Goal: Communication & Community: Answer question/provide support

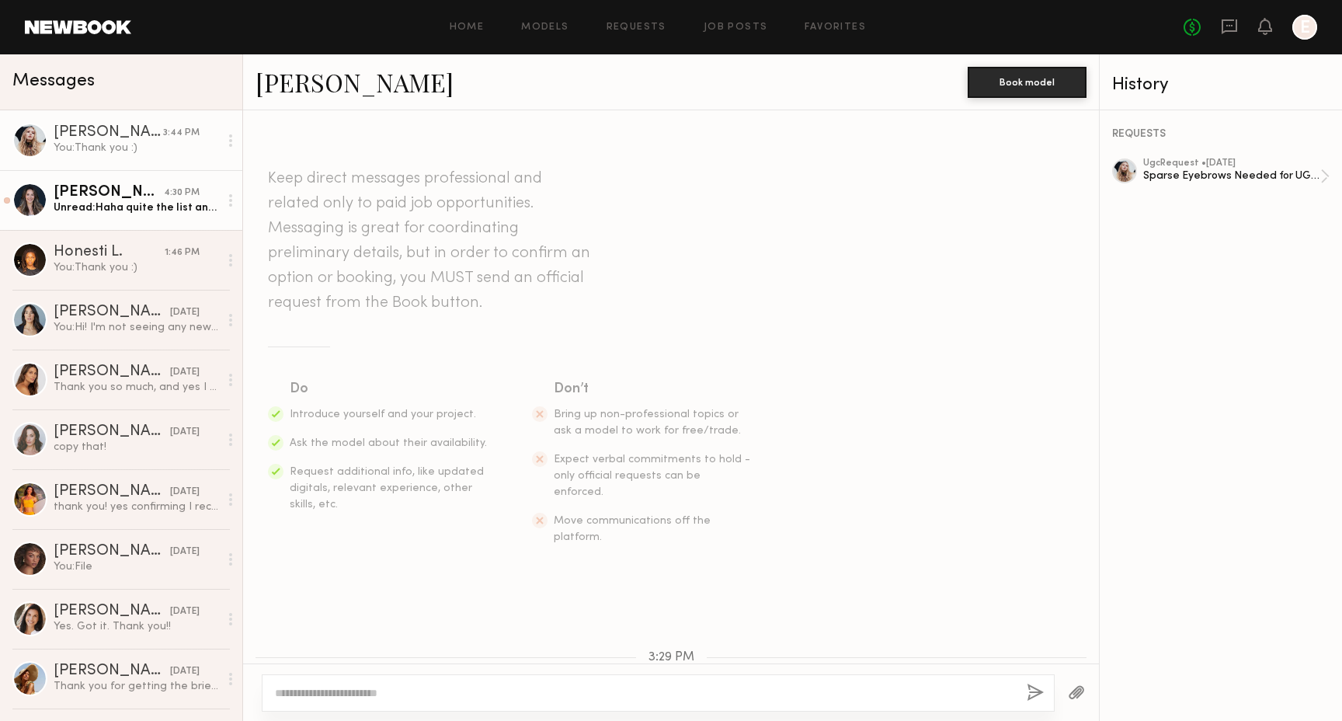
scroll to position [491, 0]
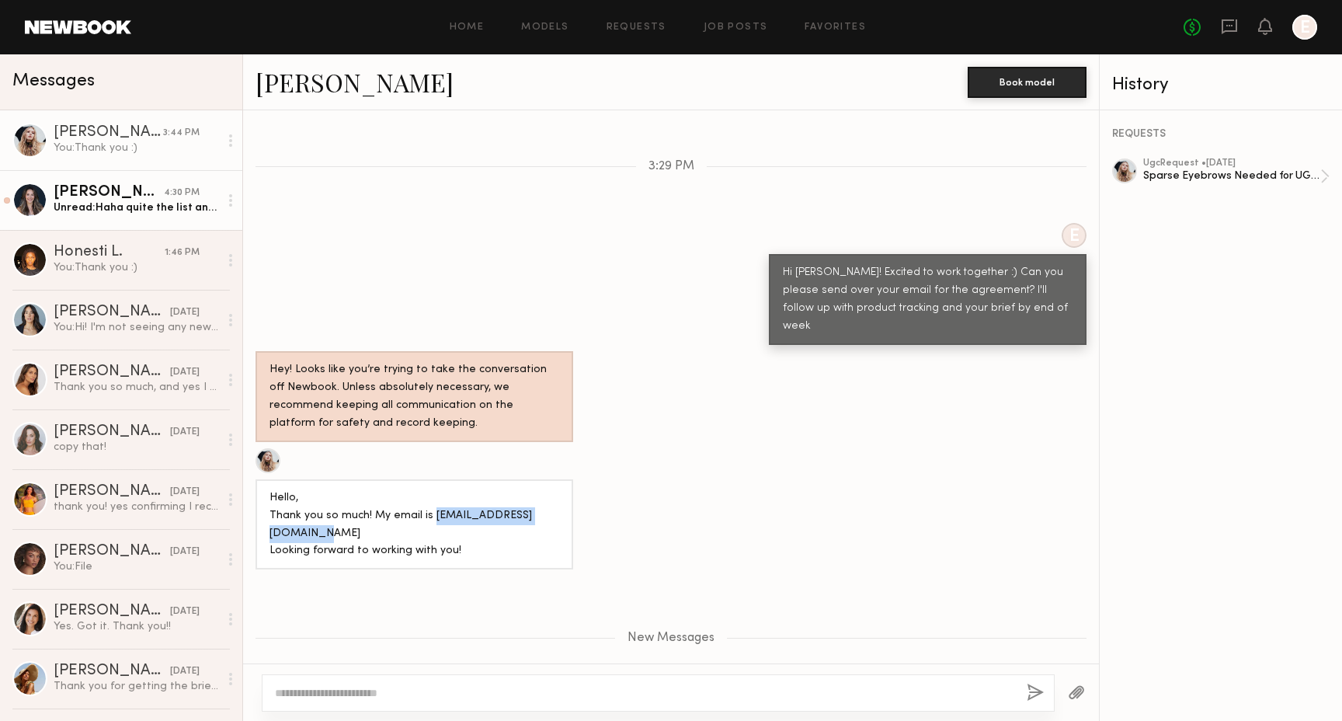
click at [146, 193] on div "[PERSON_NAME]" at bounding box center [109, 193] width 110 height 16
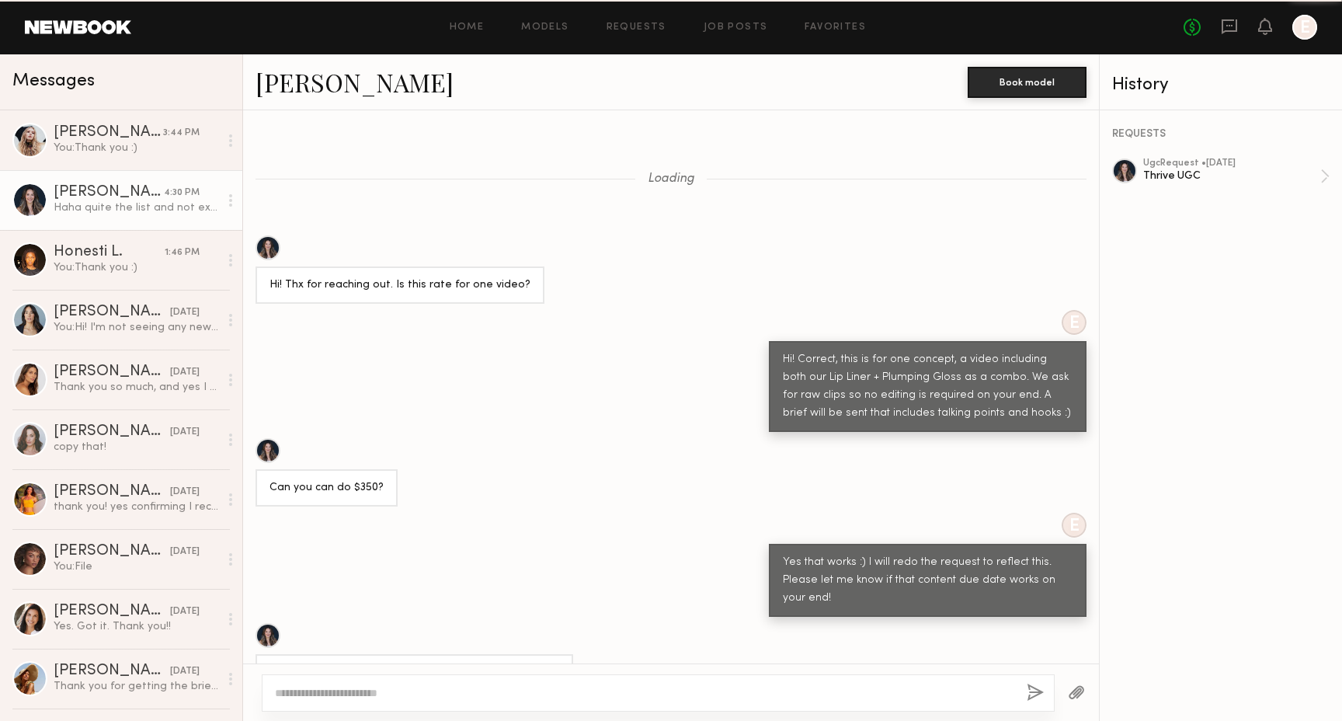
scroll to position [4545, 0]
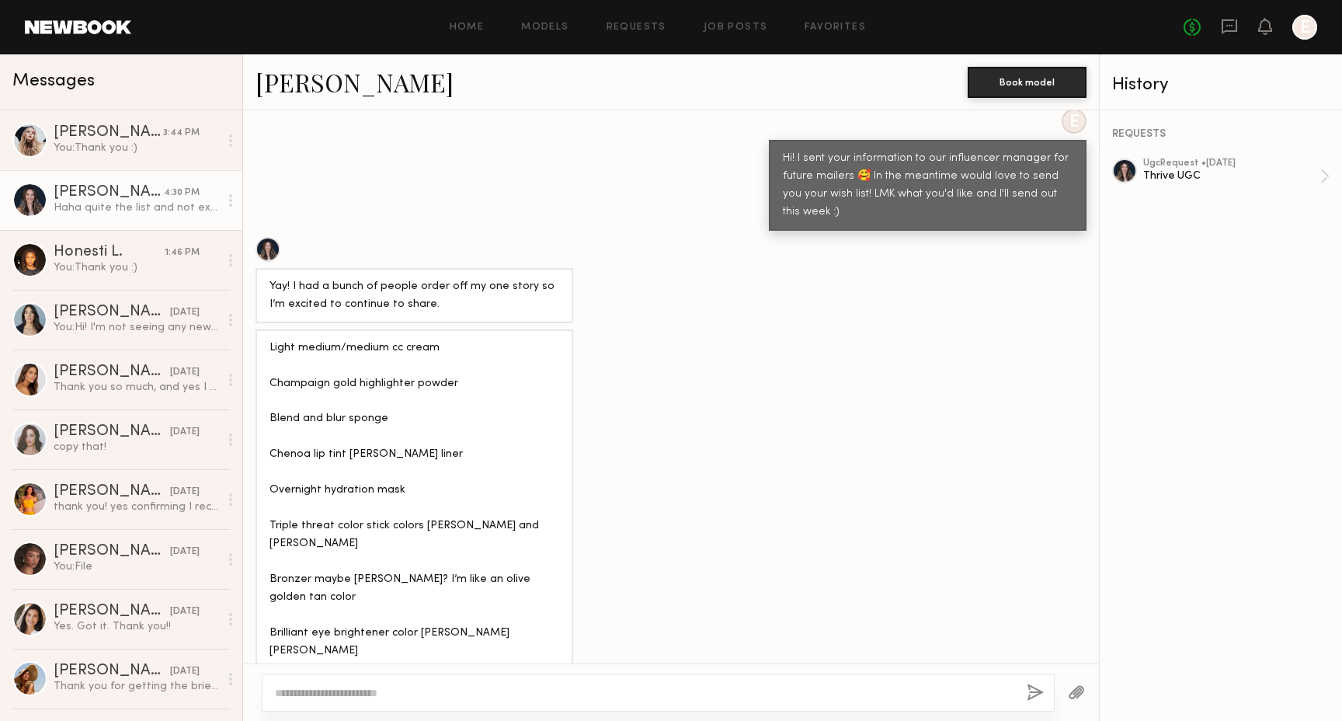
click at [232, 198] on div at bounding box center [230, 200] width 23 height 31
click at [216, 228] on div "Mark unread" at bounding box center [185, 231] width 113 height 35
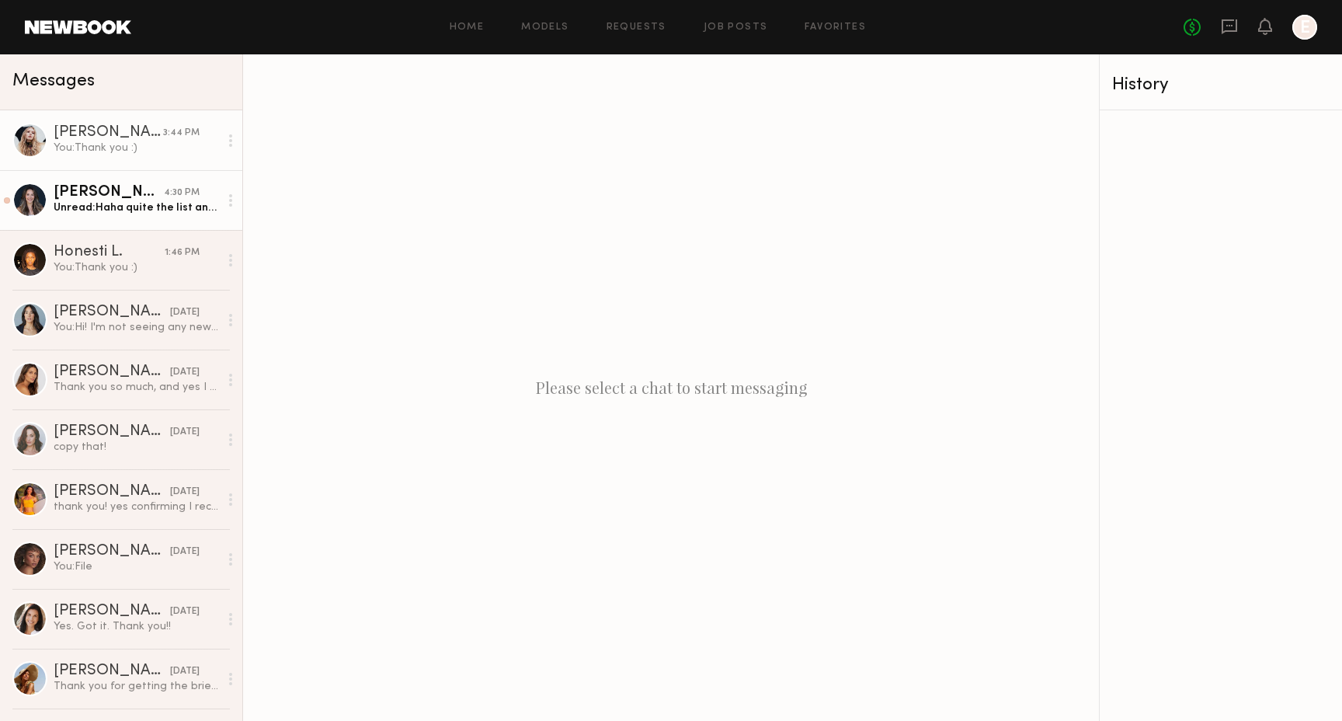
click at [144, 127] on div "[PERSON_NAME]" at bounding box center [109, 133] width 110 height 16
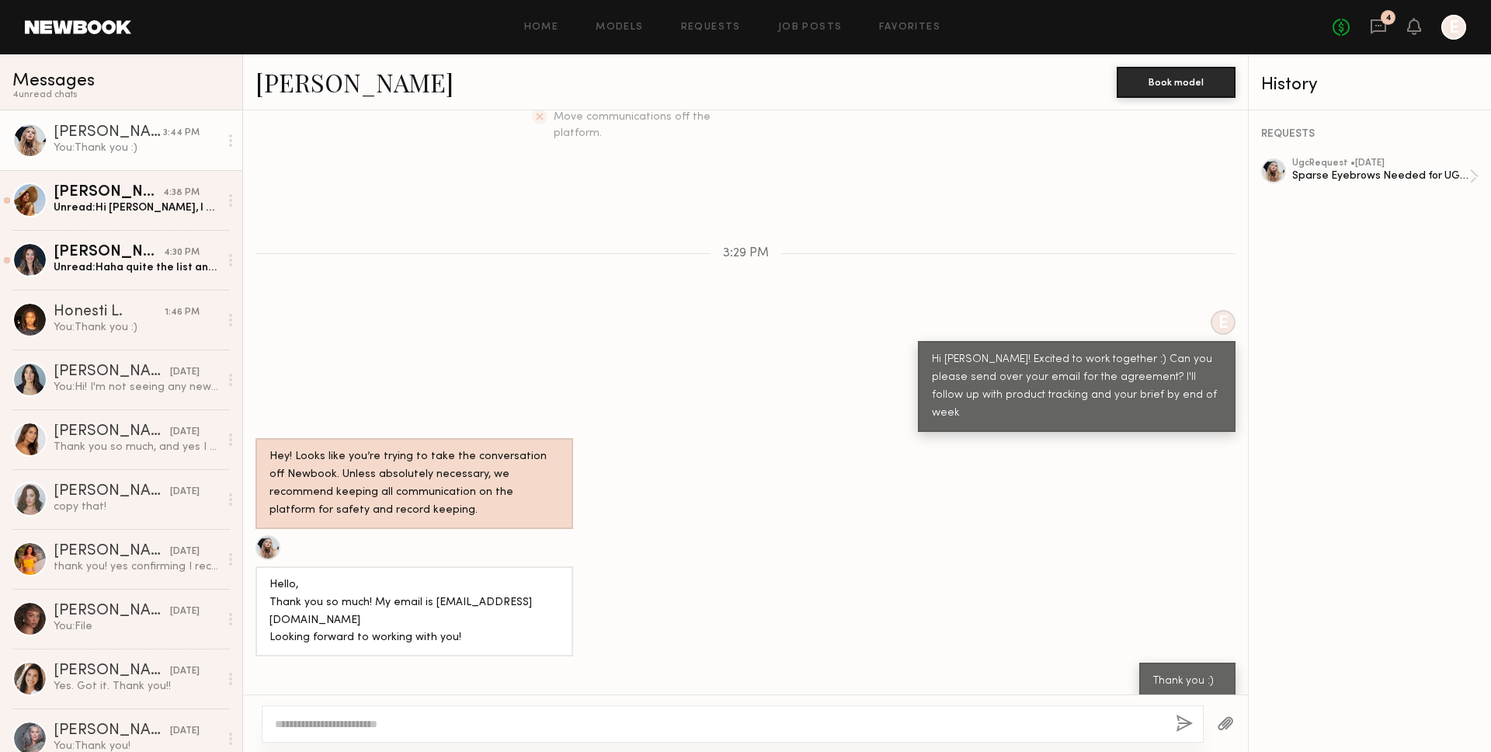
scroll to position [373, 0]
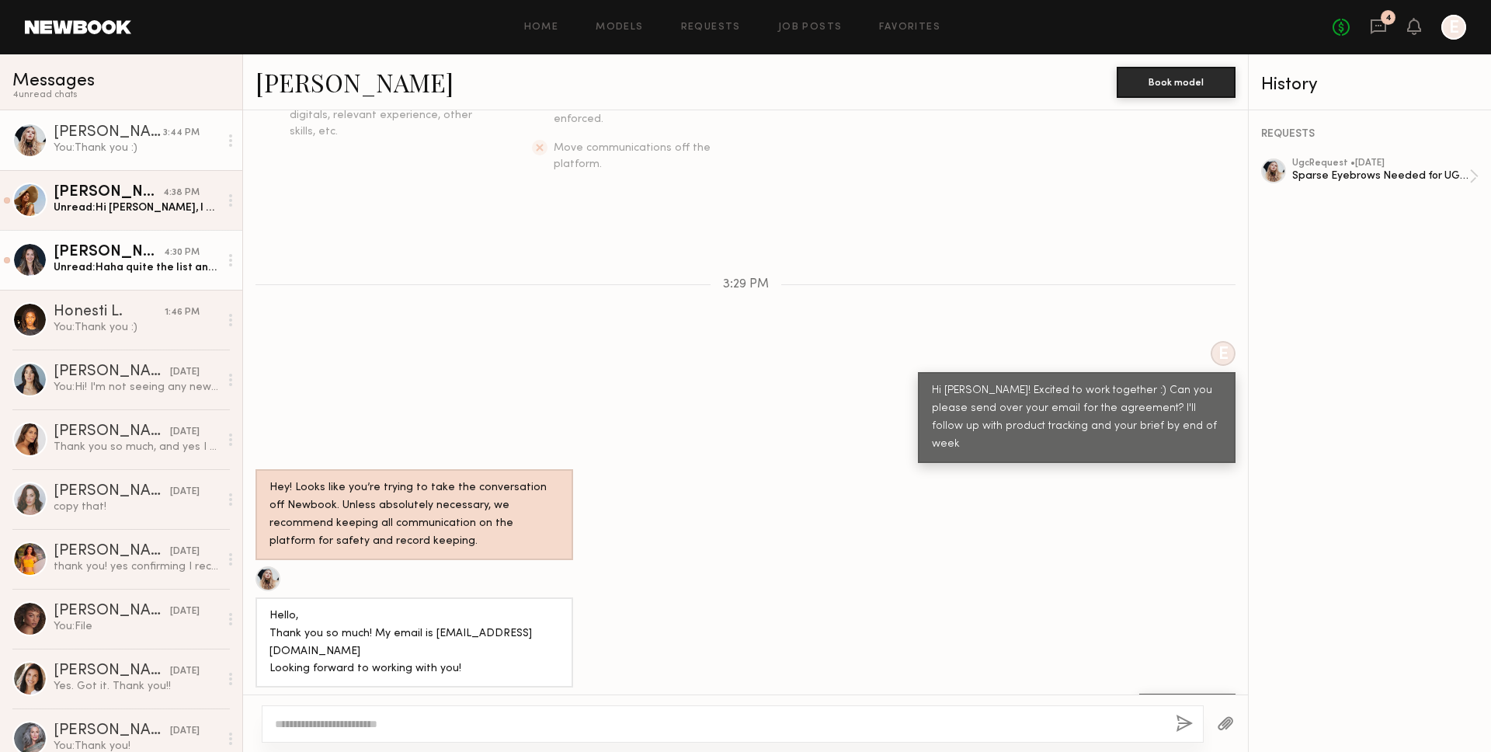
click at [141, 255] on div "[PERSON_NAME]" at bounding box center [109, 253] width 110 height 16
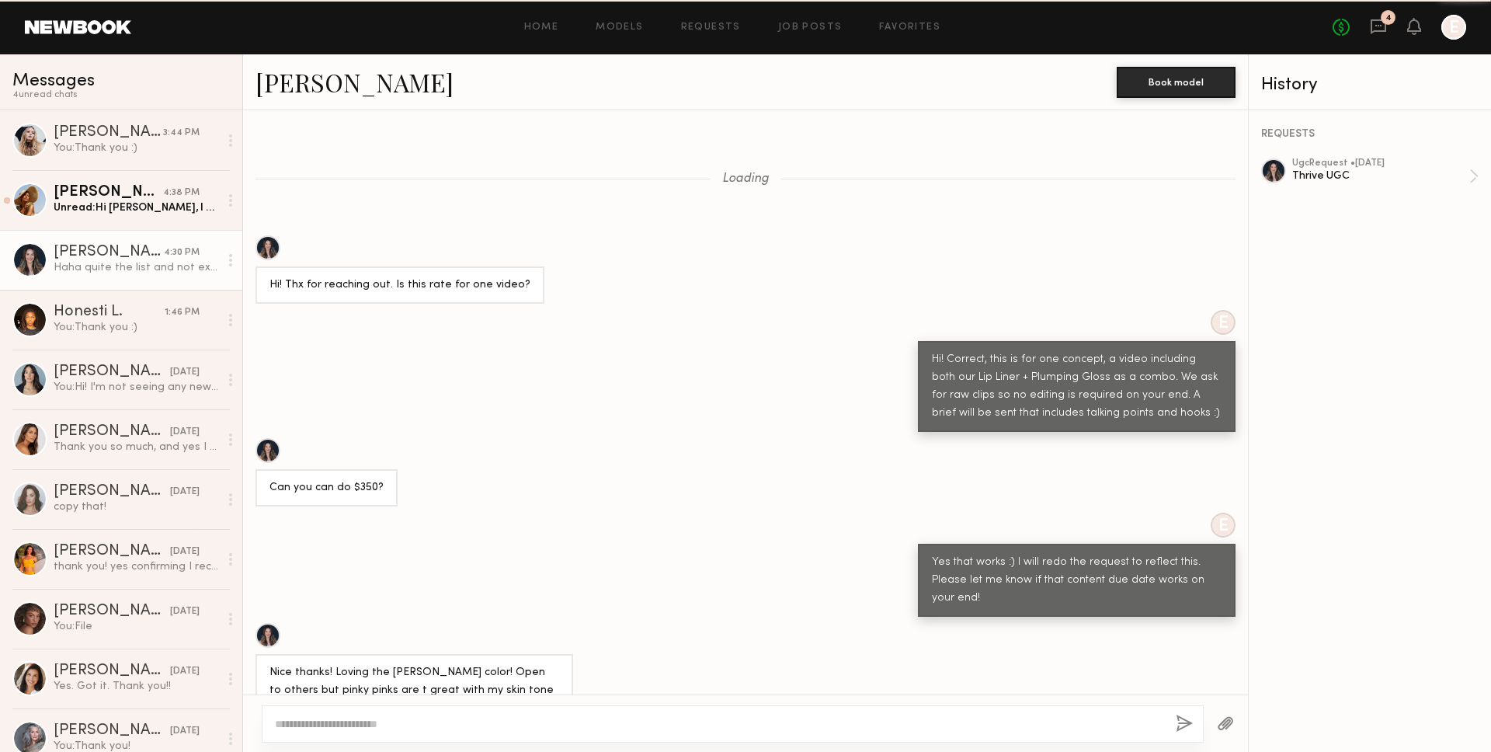
scroll to position [4514, 0]
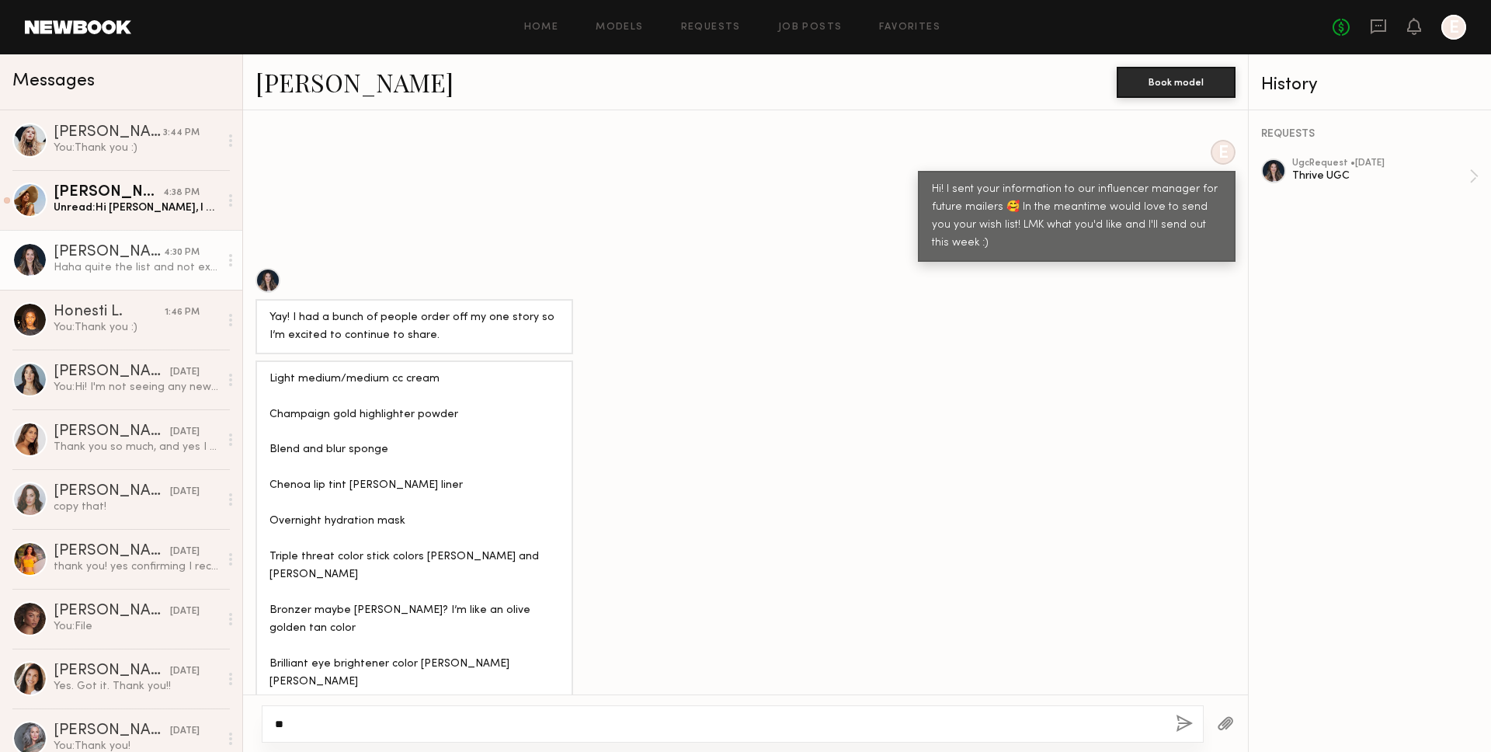
type textarea "*"
paste textarea "**********"
type textarea "**********"
click at [1177, 720] on button "button" at bounding box center [1184, 724] width 17 height 19
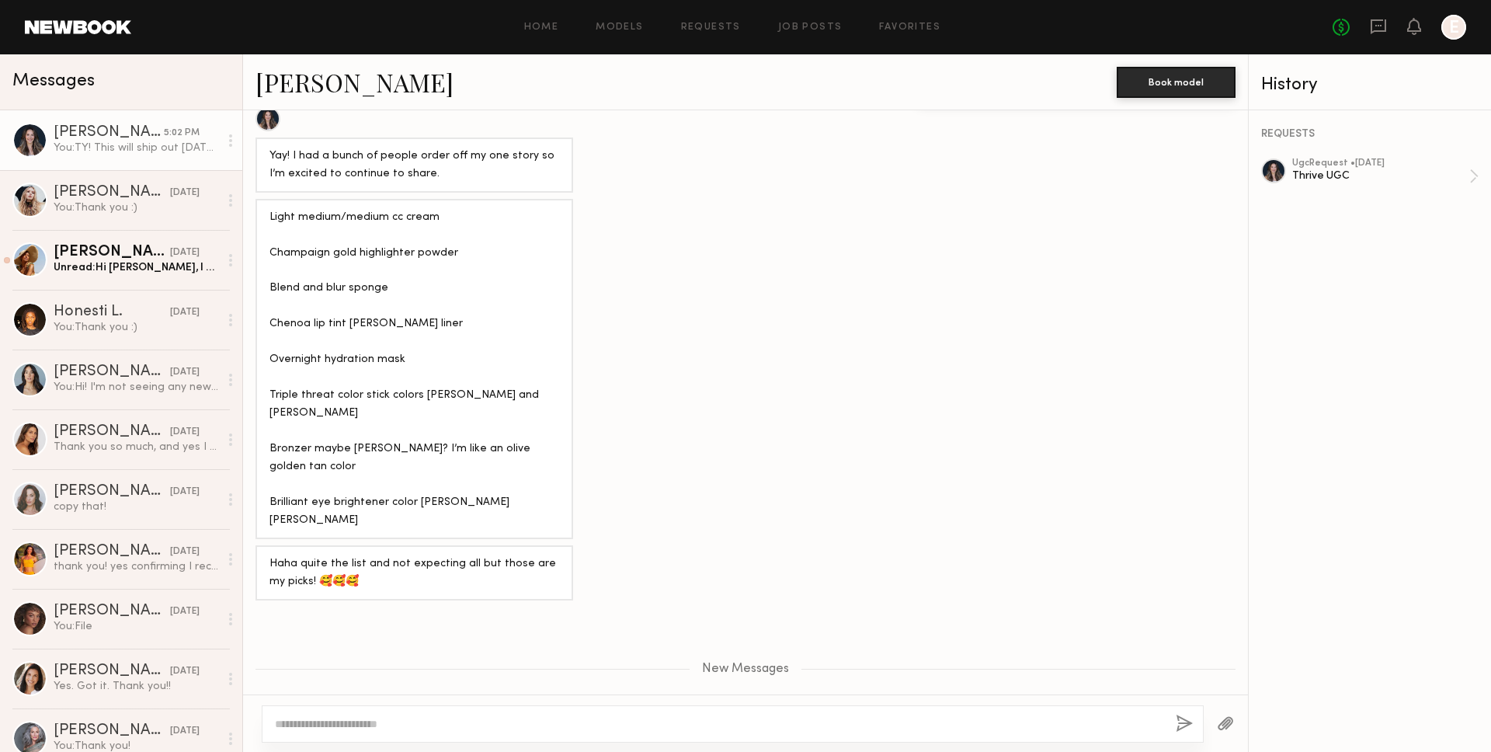
scroll to position [4772, 0]
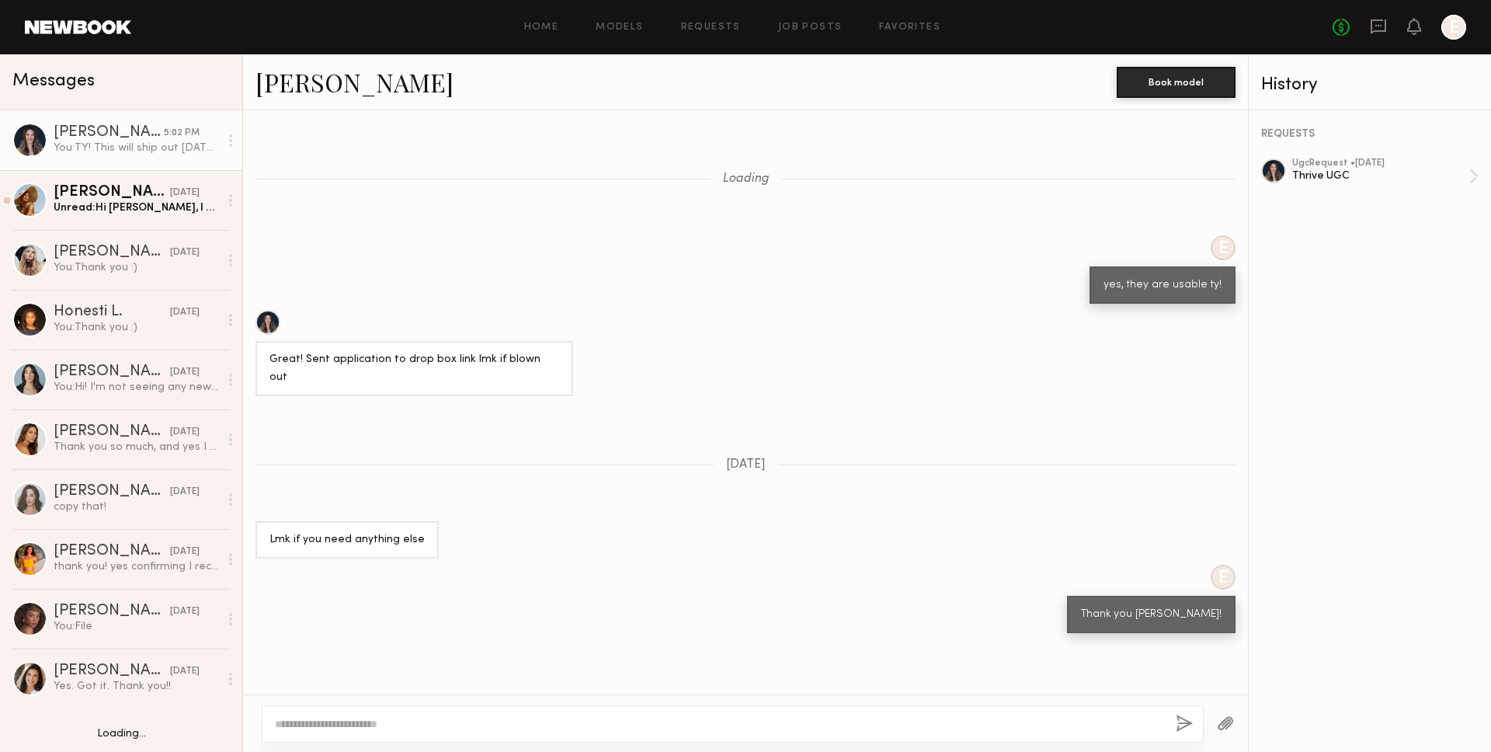
scroll to position [1171, 0]
